Goal: Obtain resource: Download file/media

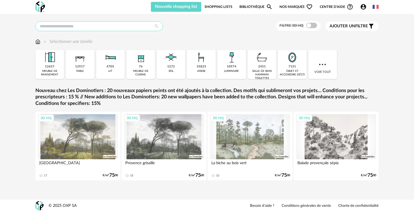
click at [68, 27] on input "text" at bounding box center [99, 26] width 128 height 10
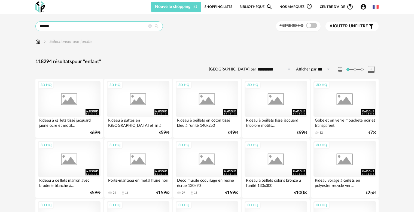
type input "******"
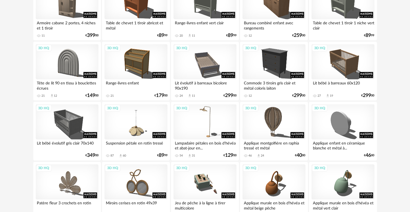
scroll to position [900, 0]
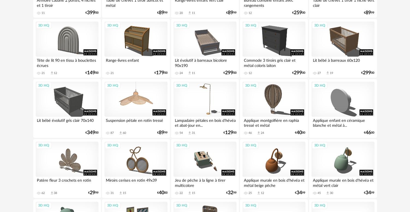
click at [144, 100] on div "3D HQ" at bounding box center [135, 99] width 63 height 35
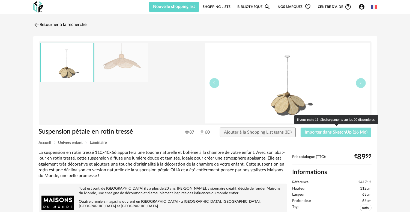
click at [324, 134] on button "Importer dans SketchUp (16 Mo)" at bounding box center [335, 132] width 71 height 10
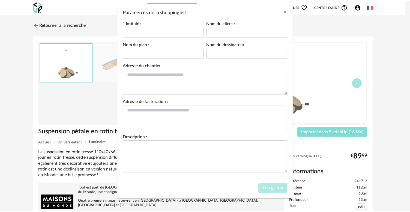
scroll to position [29, 0]
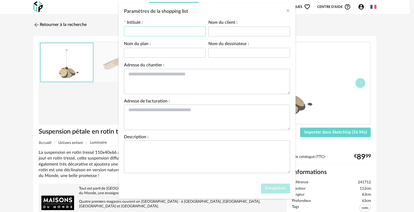
click at [141, 32] on input "Paramètres de la shopping list" at bounding box center [165, 31] width 82 height 10
type input "**********"
click at [281, 189] on span "Enregistrer" at bounding box center [275, 188] width 21 height 4
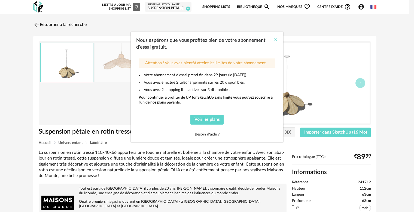
click at [274, 40] on icon "Close" at bounding box center [276, 39] width 4 height 4
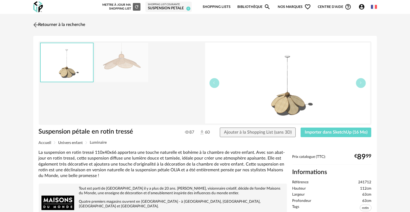
click at [38, 23] on img at bounding box center [36, 25] width 8 height 8
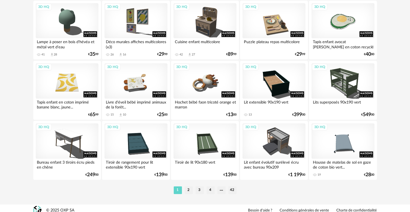
scroll to position [1103, 0]
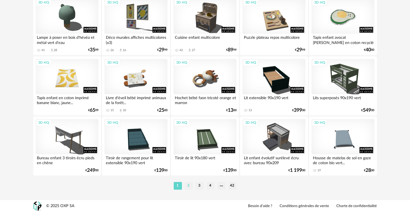
click at [186, 185] on li "2" at bounding box center [189, 186] width 8 height 8
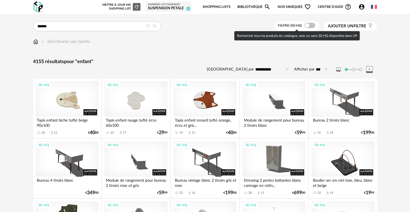
click at [310, 25] on span at bounding box center [309, 25] width 11 height 5
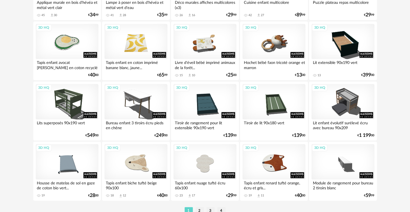
scroll to position [1091, 0]
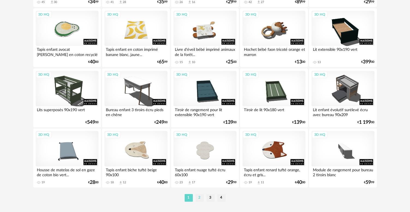
click at [198, 197] on li "2" at bounding box center [199, 198] width 8 height 8
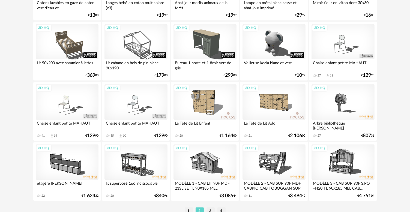
scroll to position [1091, 0]
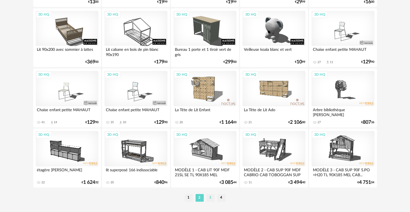
click at [208, 197] on li "3" at bounding box center [210, 198] width 8 height 8
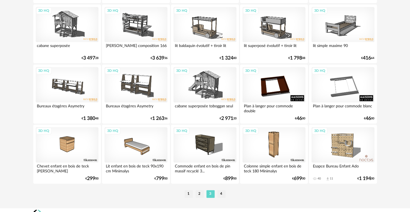
scroll to position [1103, 0]
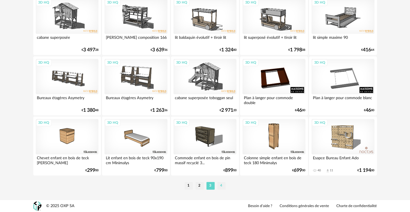
click at [220, 185] on li "4" at bounding box center [221, 186] width 8 height 8
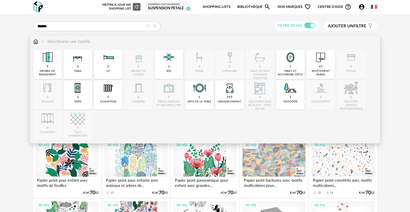
click at [34, 41] on img at bounding box center [35, 41] width 5 height 6
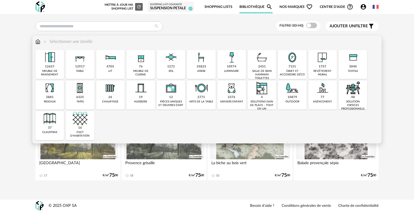
click at [233, 92] on img at bounding box center [231, 87] width 15 height 15
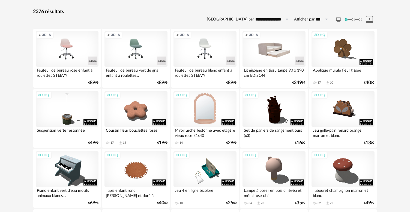
scroll to position [55, 0]
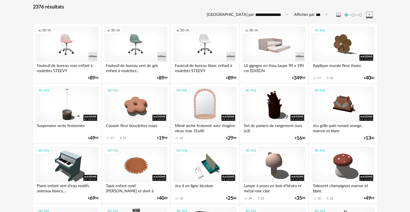
click at [215, 102] on div "3D HQ" at bounding box center [204, 103] width 63 height 35
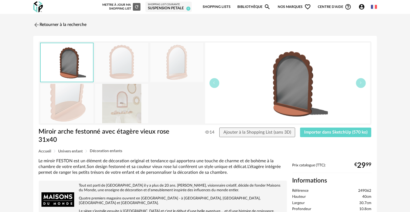
click at [124, 104] on img at bounding box center [121, 103] width 53 height 39
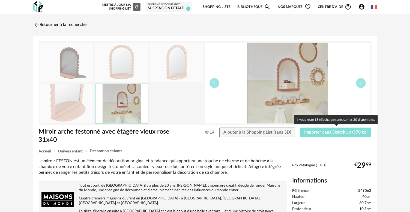
click at [342, 132] on span "Importer dans SketchUp (570 ko)" at bounding box center [335, 132] width 63 height 4
click at [342, 131] on span "Importer dans SketchUp (570 ko)" at bounding box center [335, 132] width 63 height 4
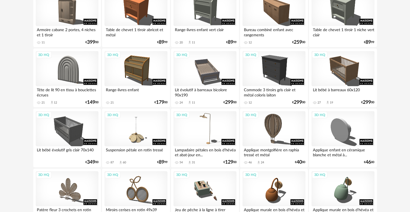
scroll to position [872, 0]
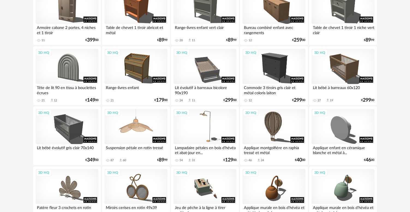
click at [126, 133] on div "3D HQ" at bounding box center [135, 126] width 63 height 35
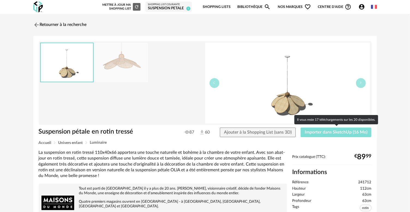
click at [348, 133] on span "Importer dans SketchUp (16 Mo)" at bounding box center [336, 132] width 63 height 4
